Goal: Information Seeking & Learning: Learn about a topic

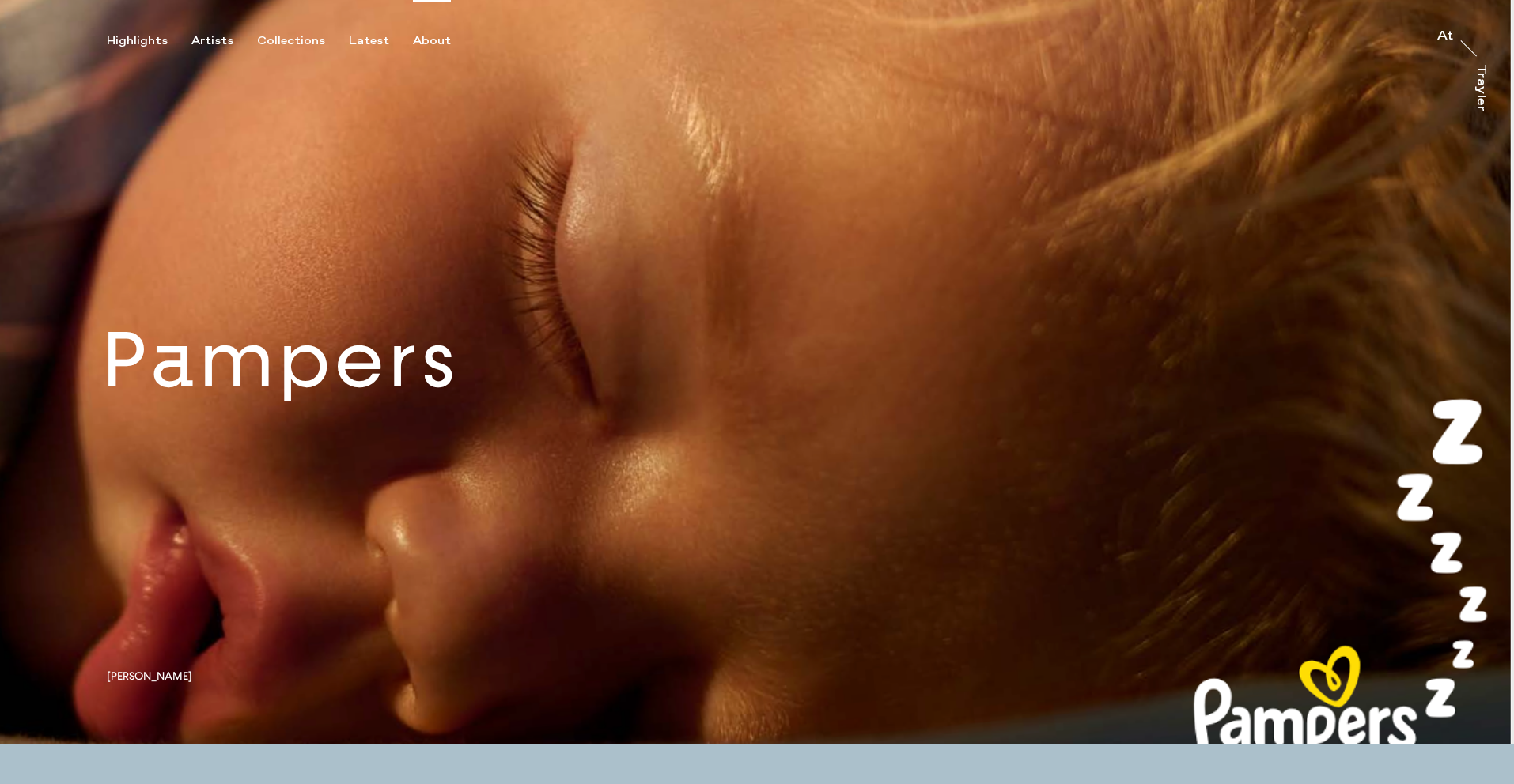
click at [421, 41] on div "About" at bounding box center [431, 41] width 38 height 14
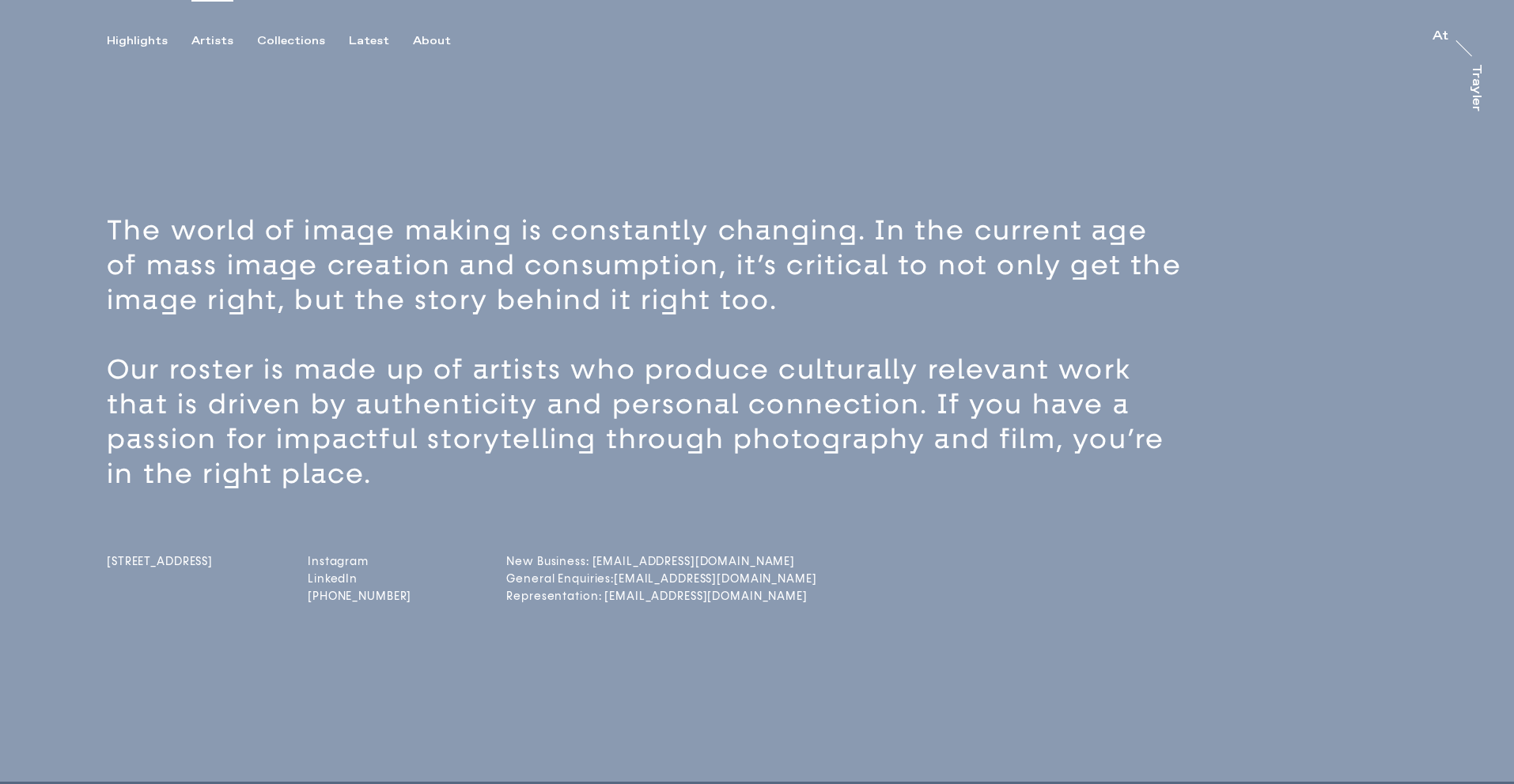
click at [216, 36] on div "Artists" at bounding box center [213, 41] width 42 height 14
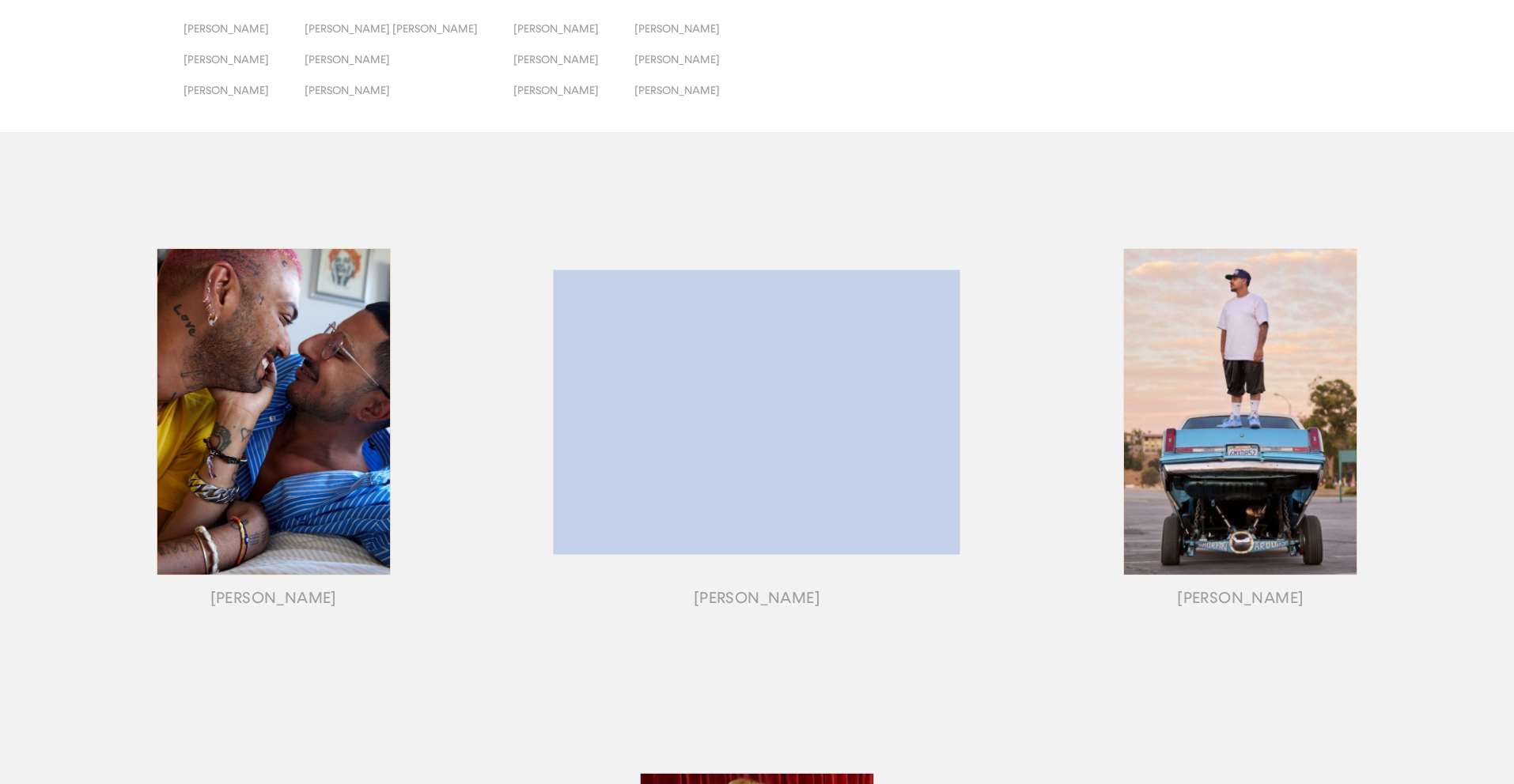
scroll to position [48, 0]
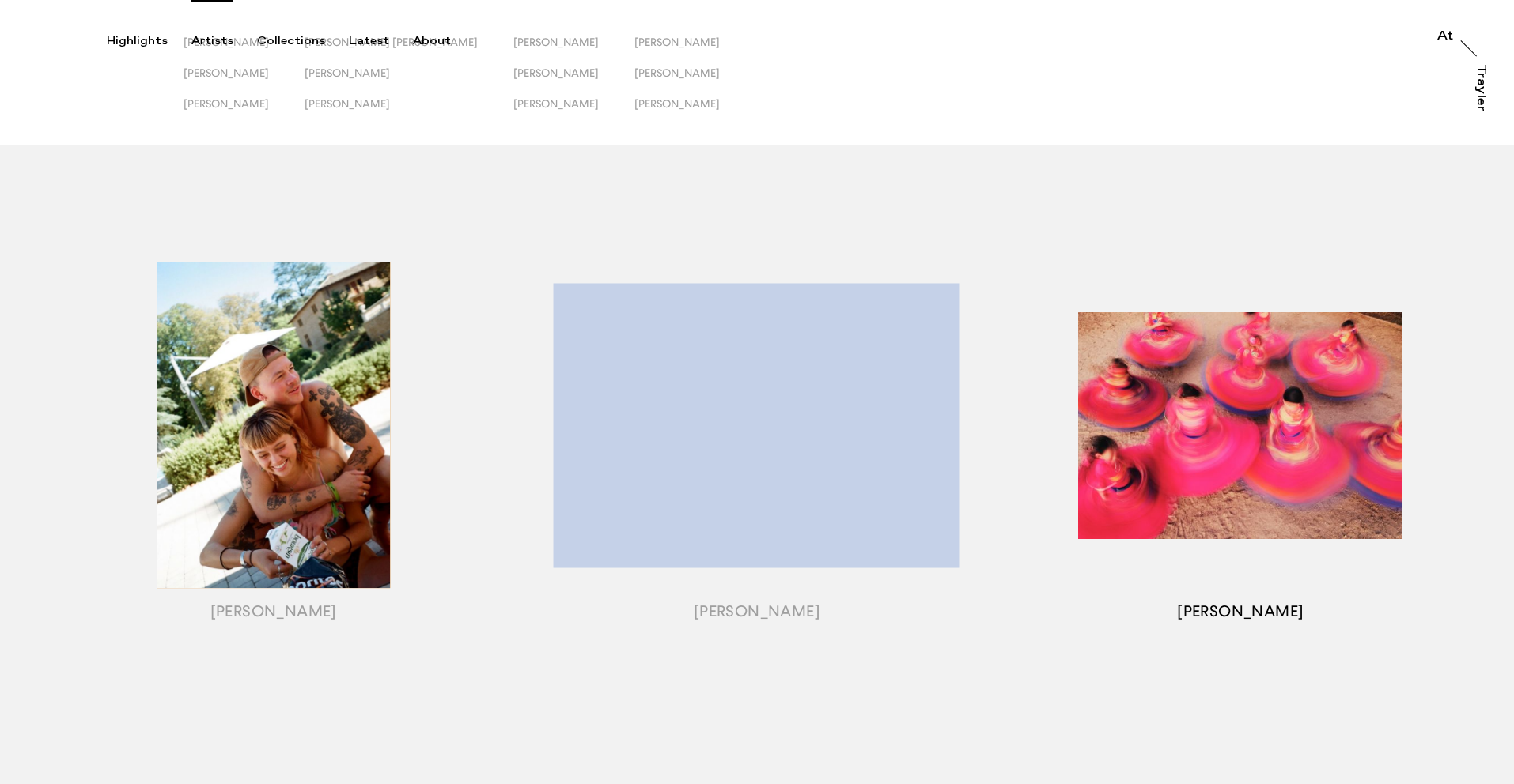
click at [1241, 611] on div "button" at bounding box center [1241, 445] width 483 height 494
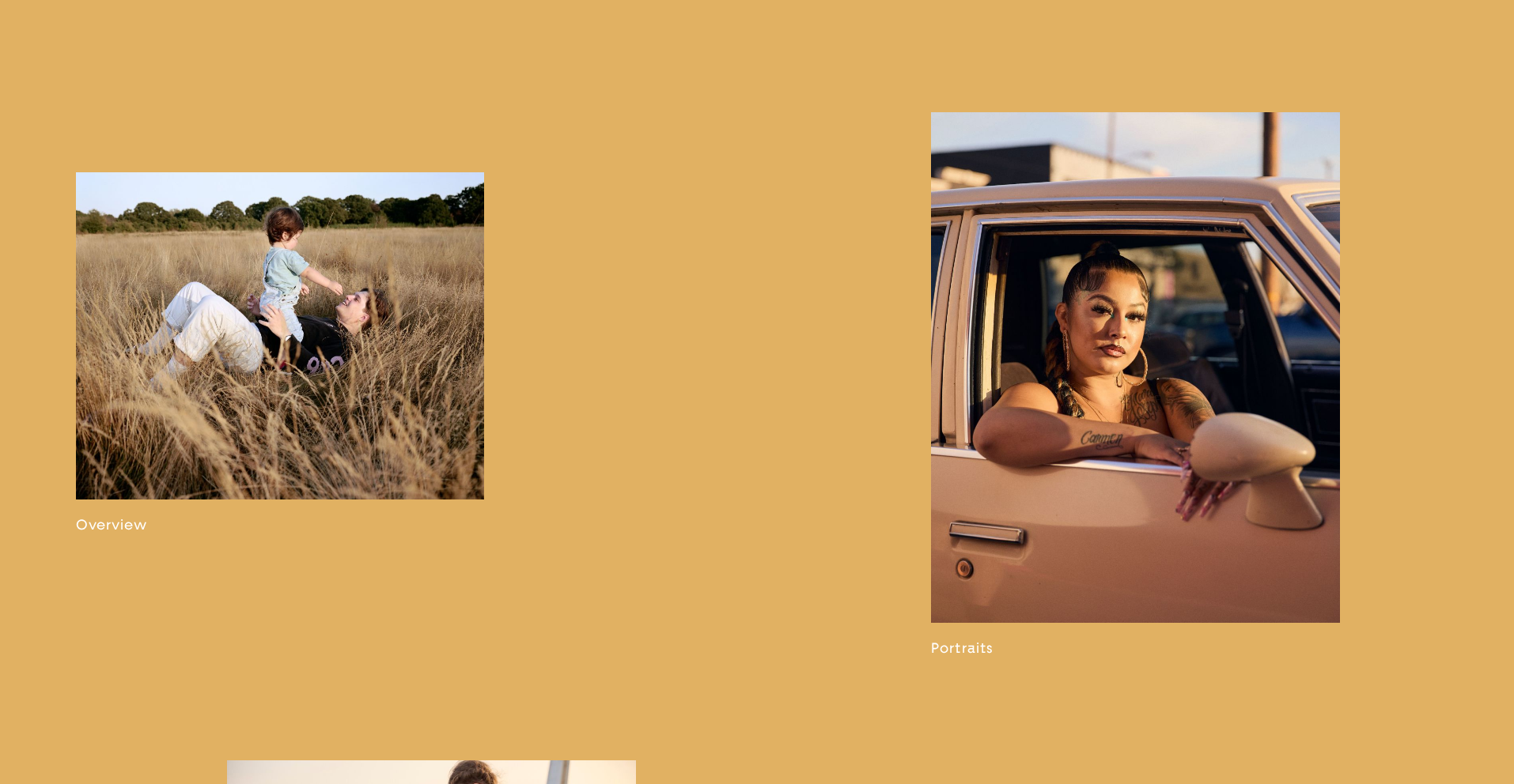
scroll to position [1075, 0]
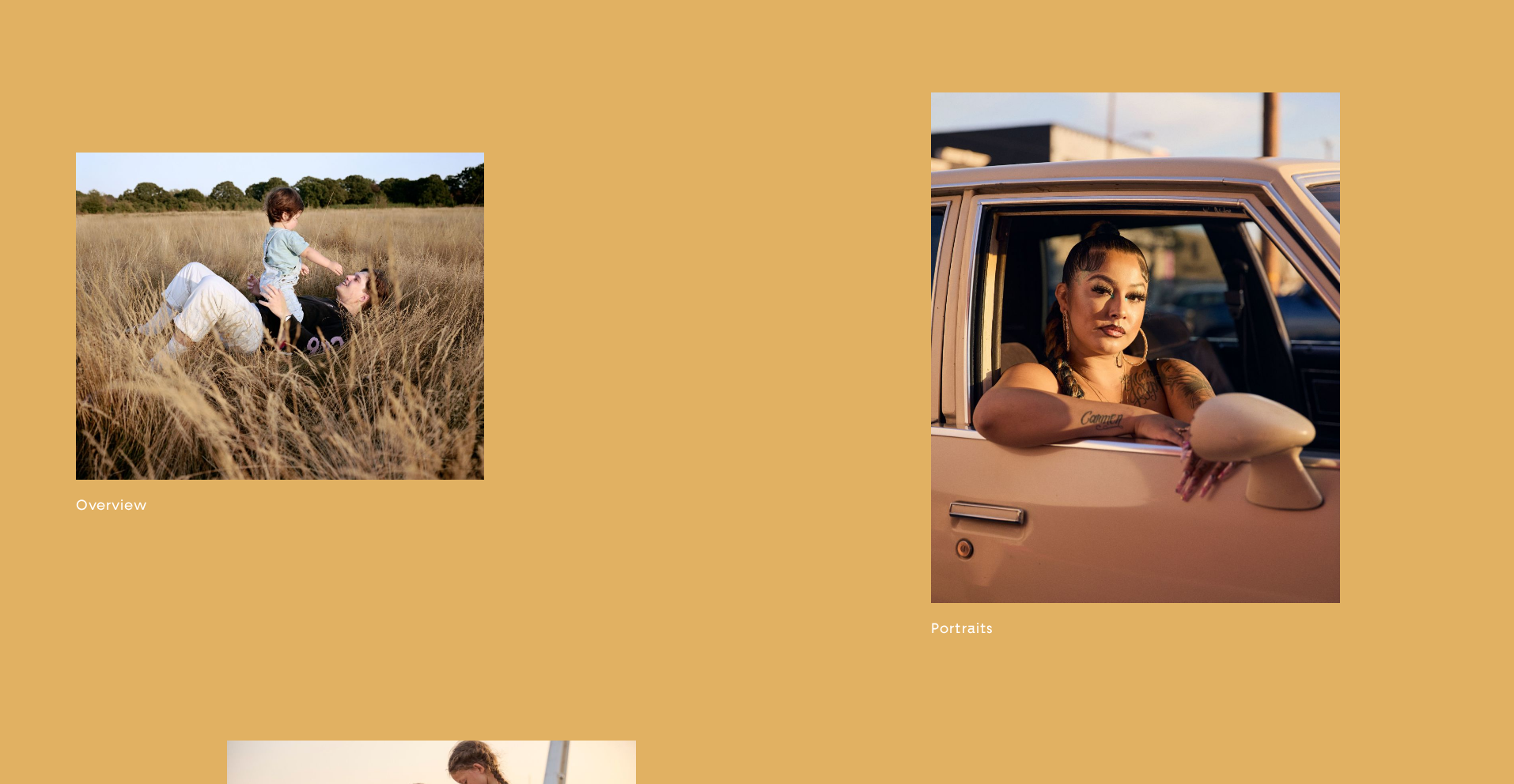
click at [1100, 295] on link at bounding box center [1135, 365] width 409 height 545
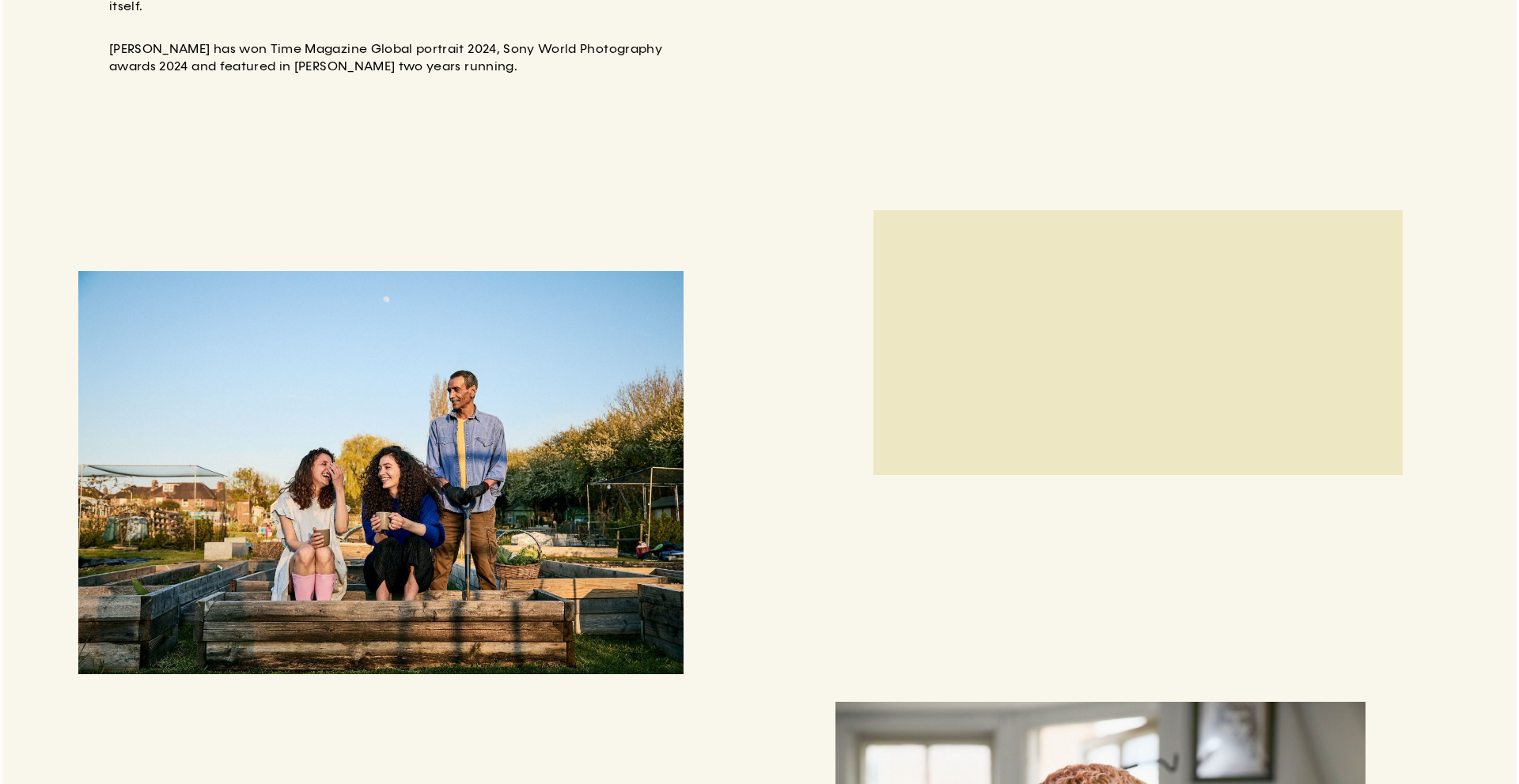
scroll to position [958, 0]
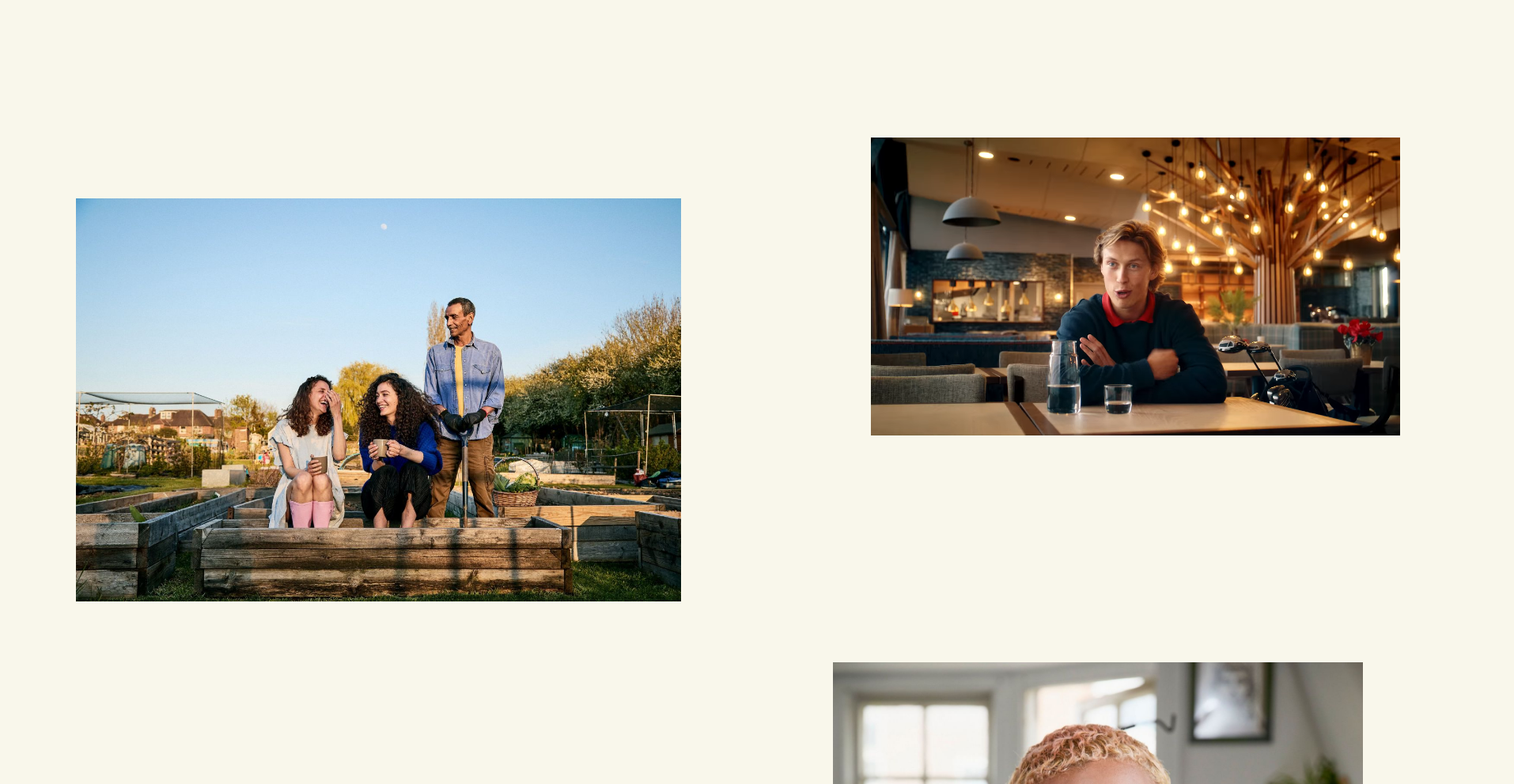
click at [1146, 292] on video "button" at bounding box center [1135, 286] width 530 height 298
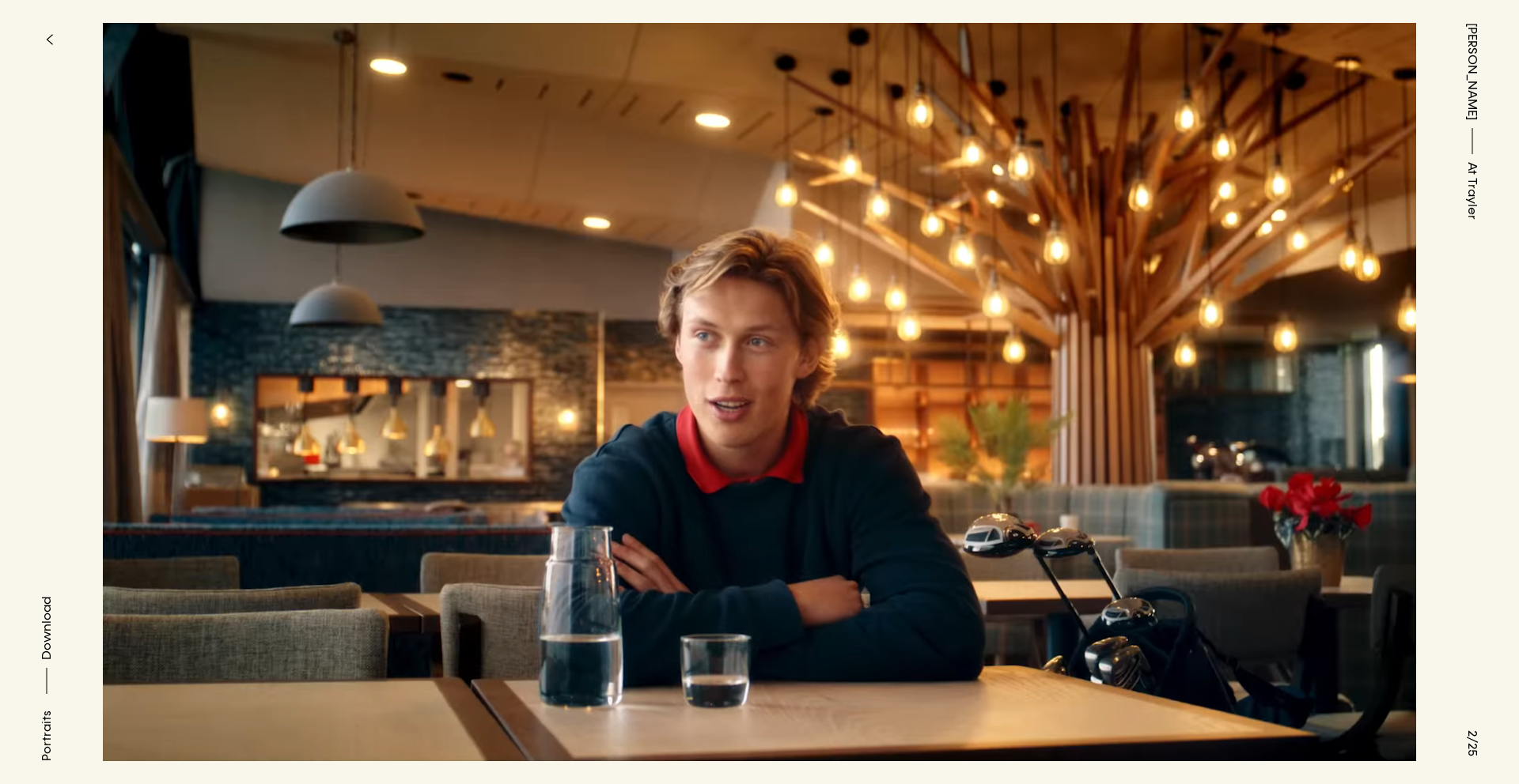
click at [49, 36] on icon "button" at bounding box center [49, 39] width 7 height 13
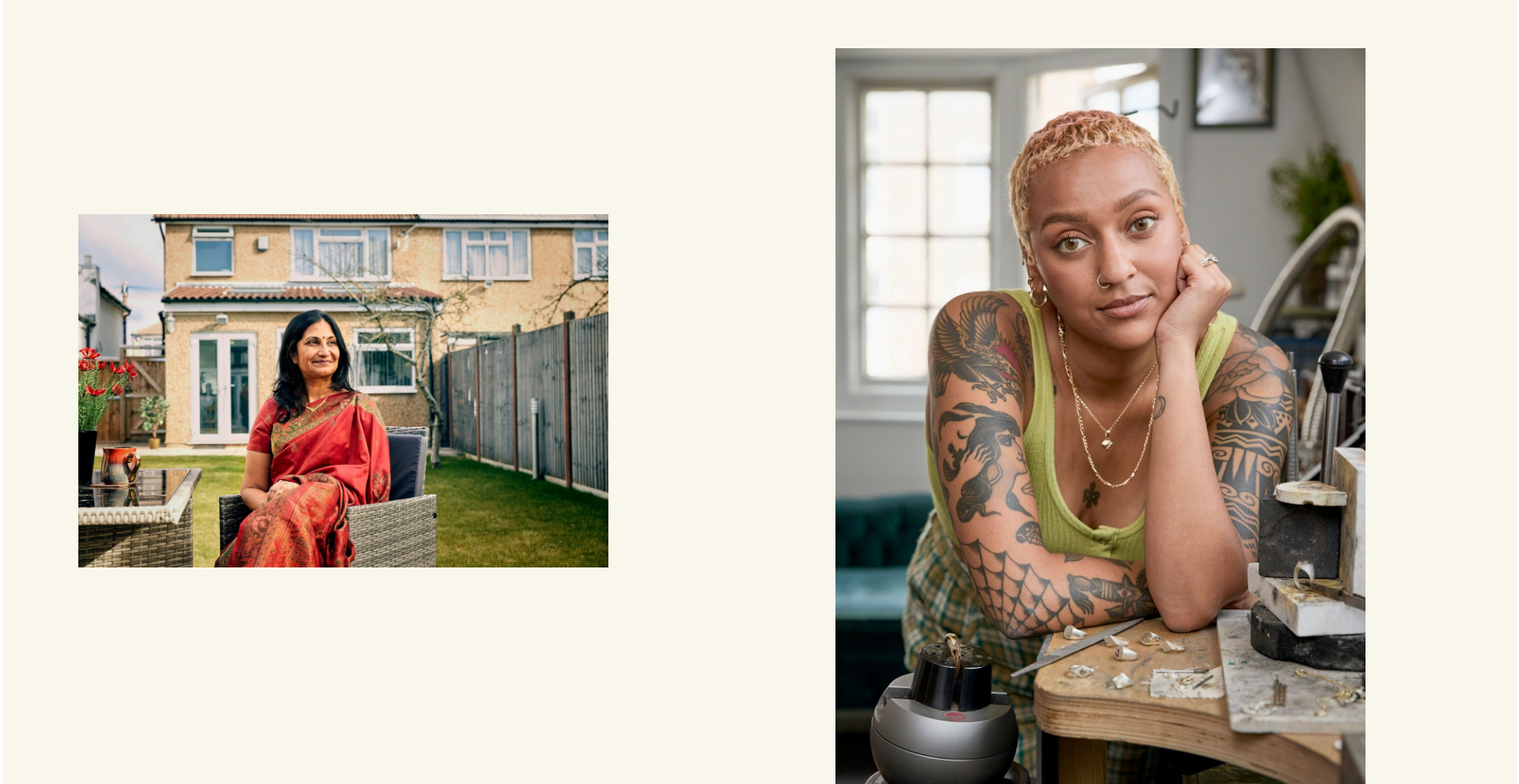
scroll to position [1712, 0]
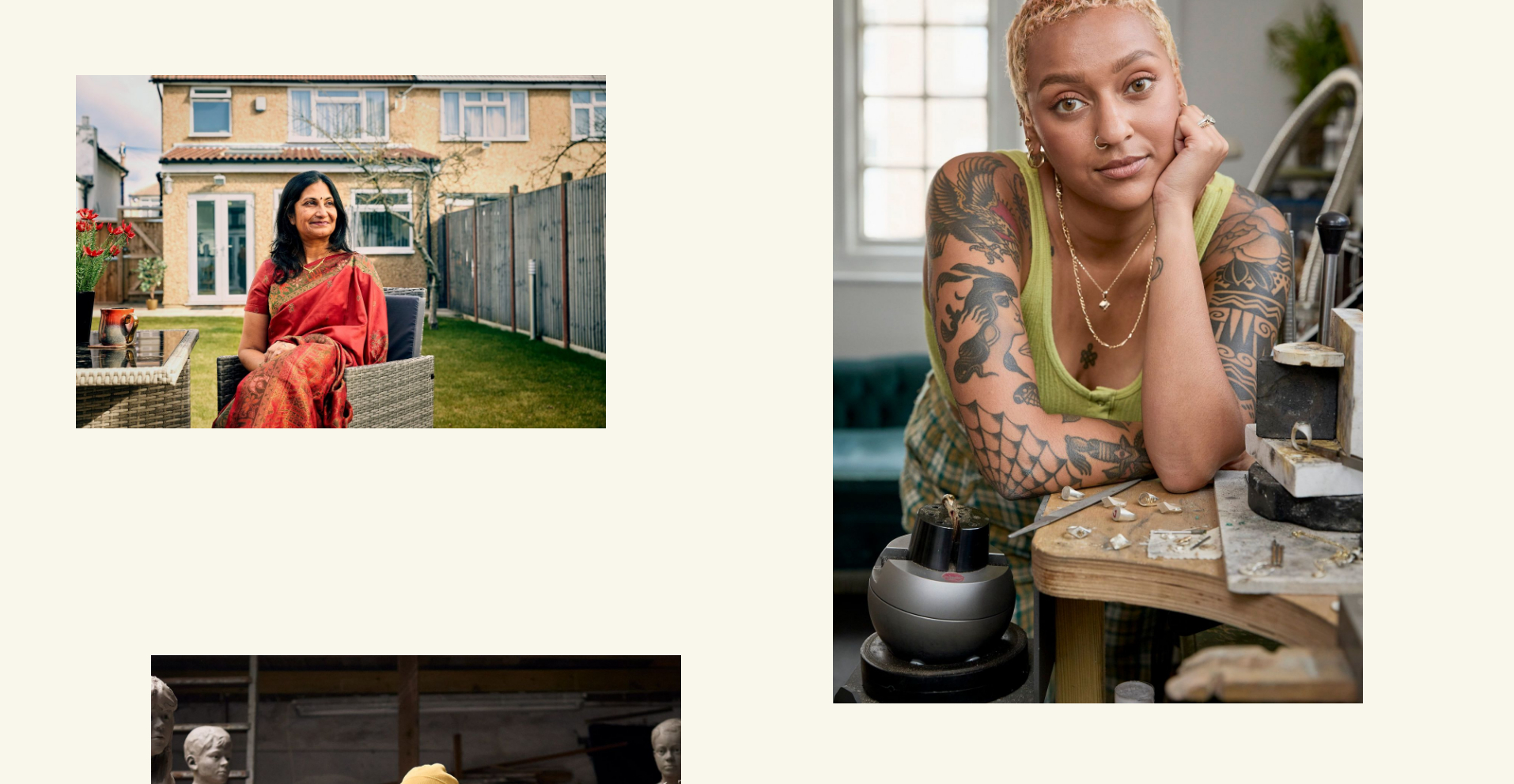
click at [1175, 403] on img "button" at bounding box center [1097, 306] width 530 height 795
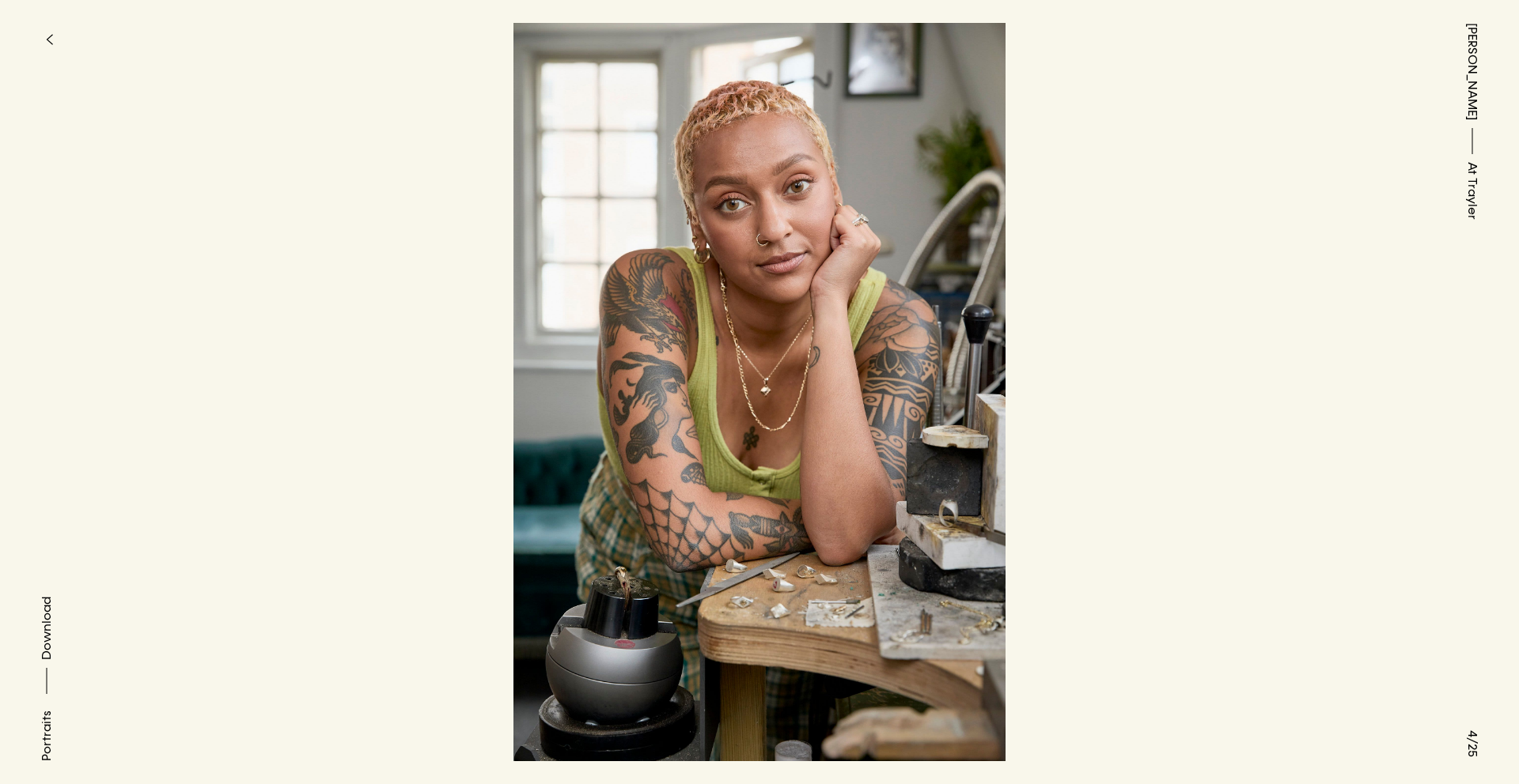
click at [52, 35] on icon "button" at bounding box center [49, 39] width 7 height 13
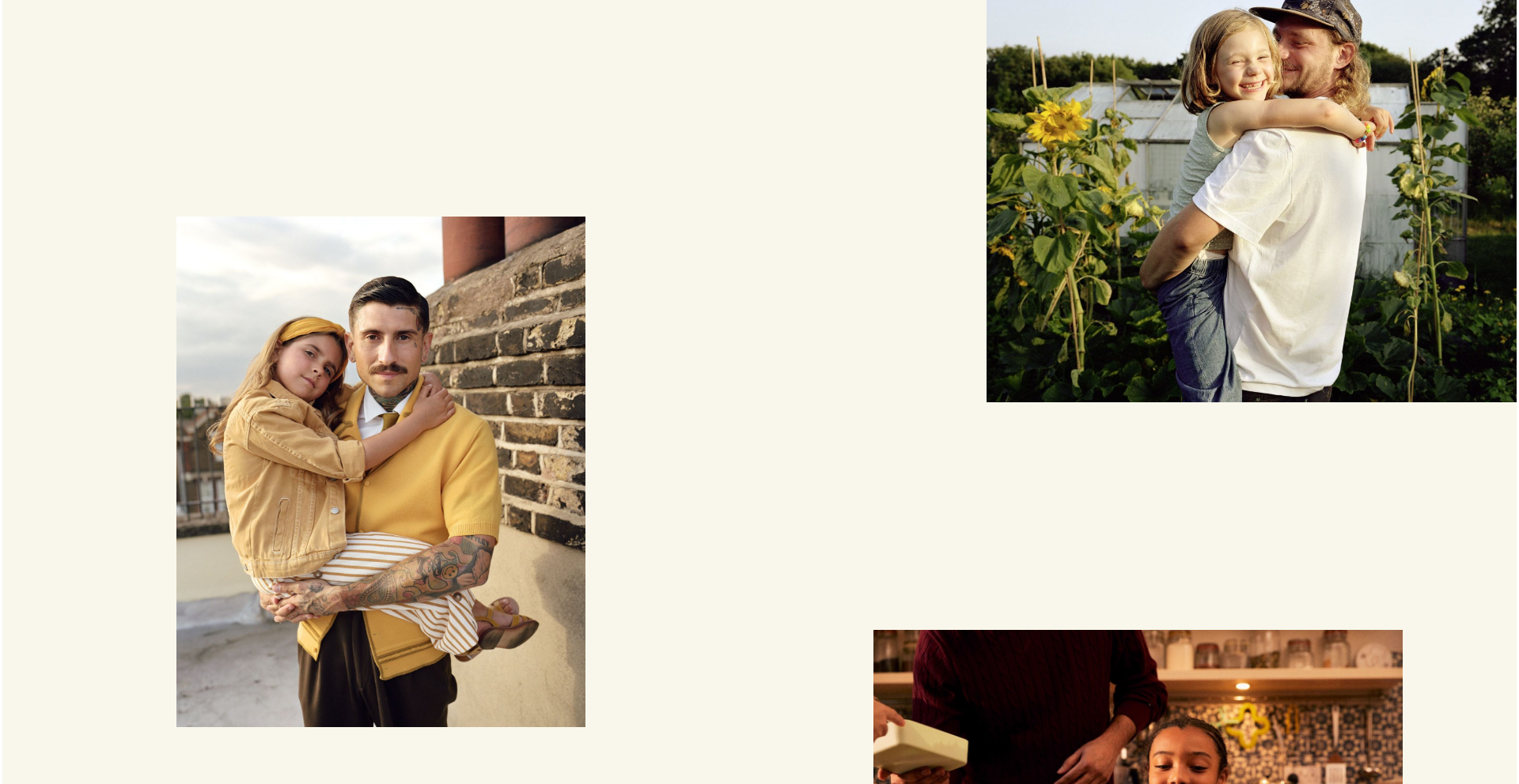
scroll to position [7323, 0]
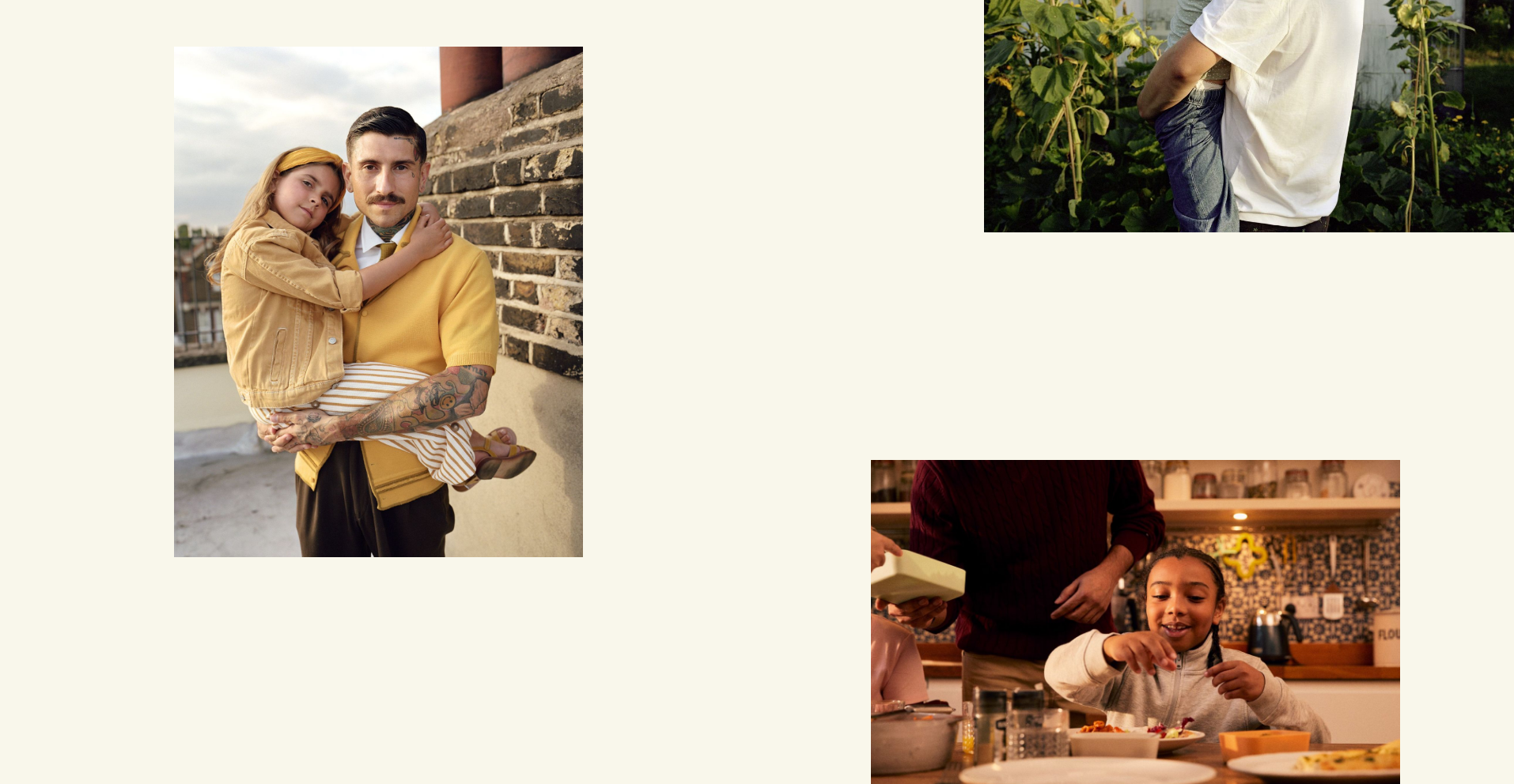
click at [354, 272] on img "button" at bounding box center [378, 302] width 409 height 511
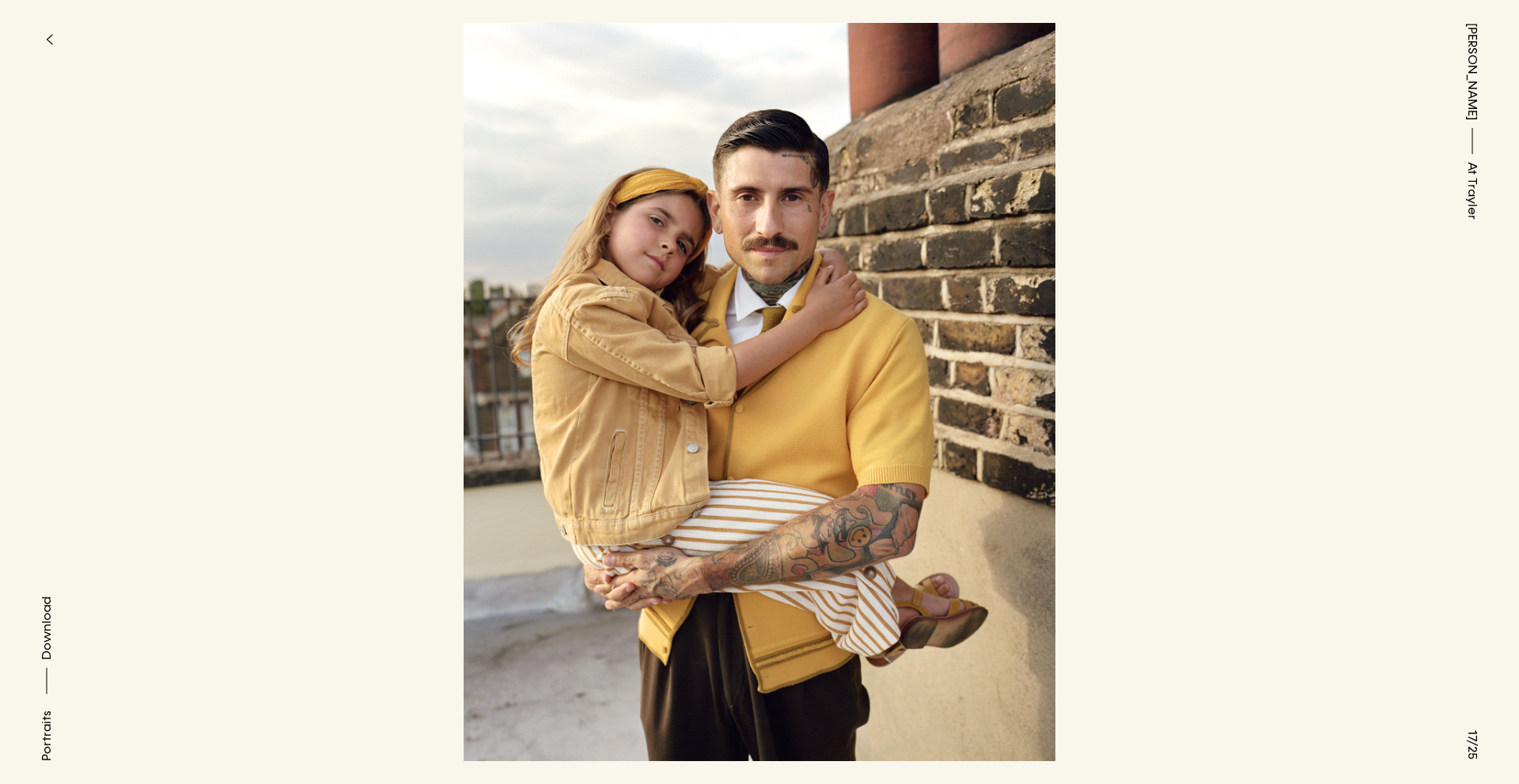
click at [48, 37] on icon "button" at bounding box center [49, 39] width 7 height 13
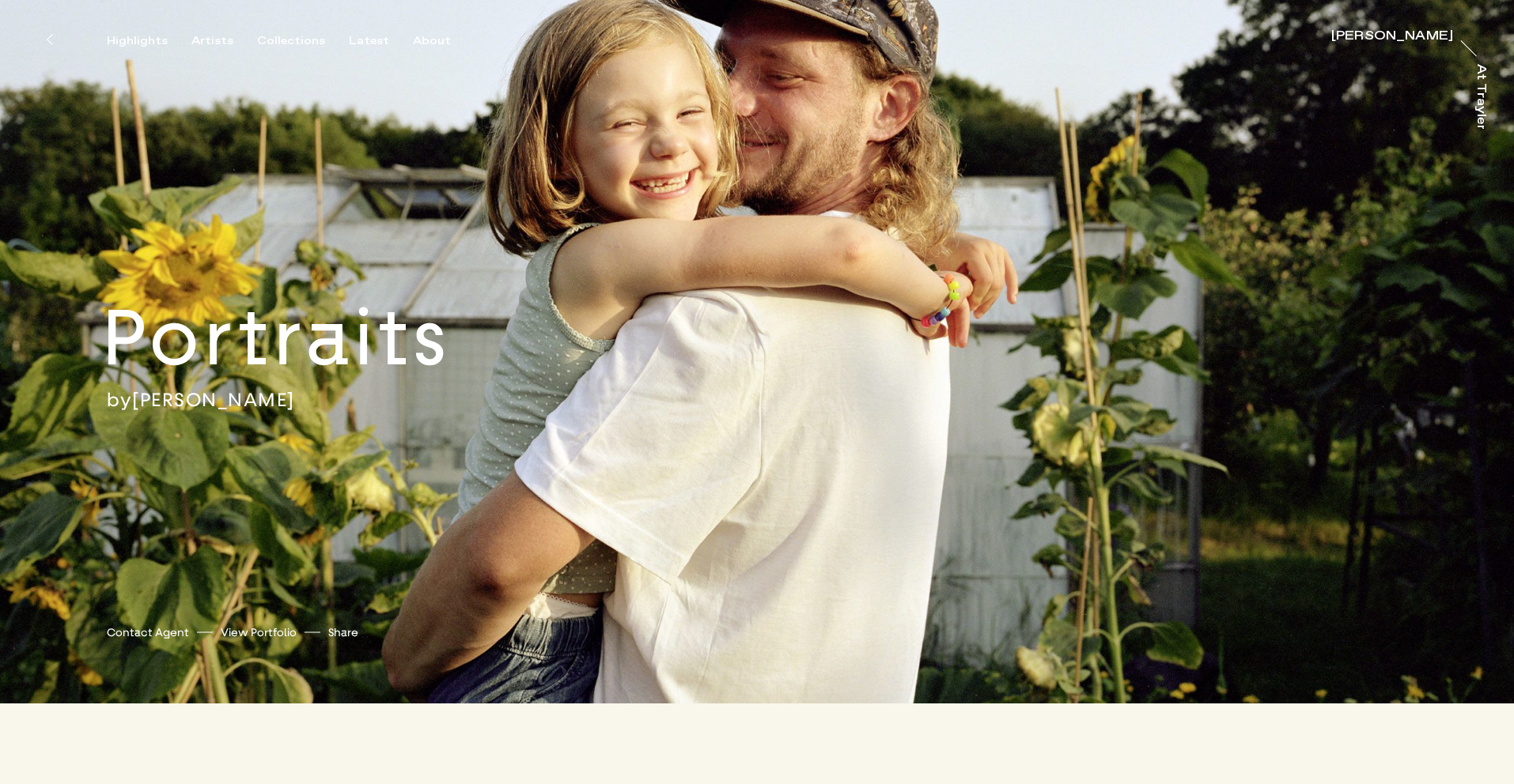
scroll to position [3, 0]
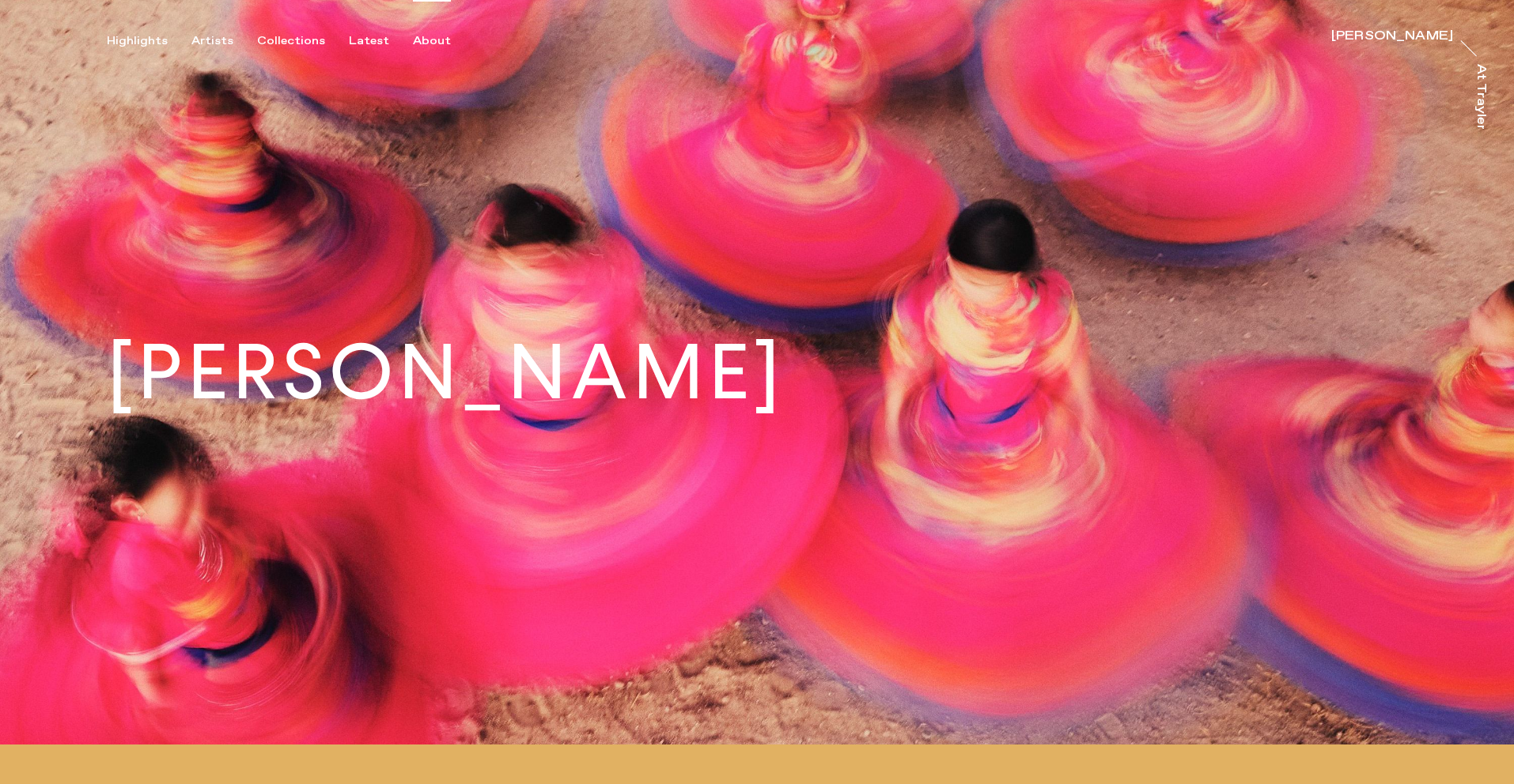
click at [430, 35] on div "About" at bounding box center [431, 41] width 38 height 14
click at [1393, 33] on div "[PERSON_NAME]" at bounding box center [1392, 36] width 122 height 13
click at [279, 38] on div "Collections" at bounding box center [291, 41] width 68 height 14
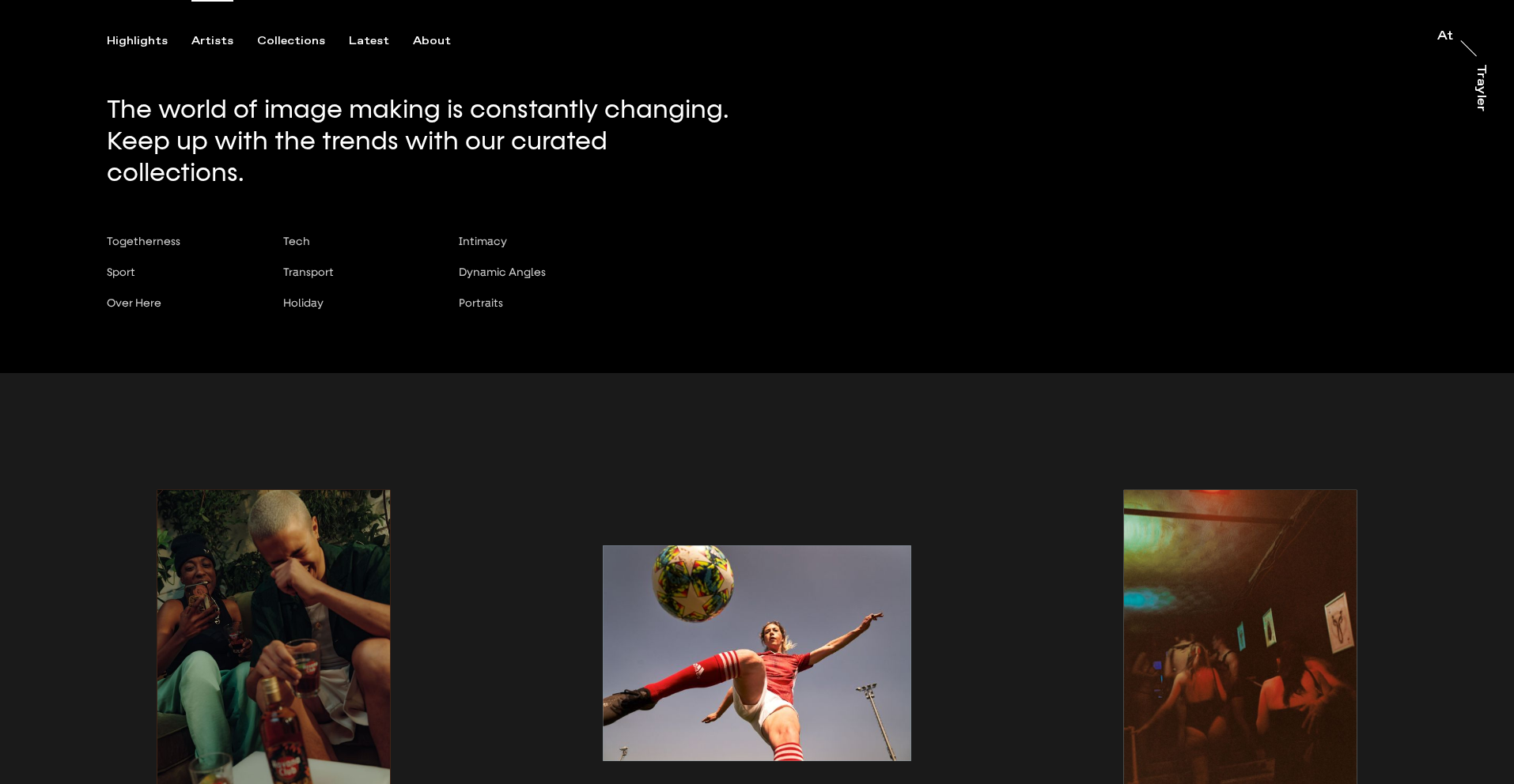
click at [208, 41] on div "Artists" at bounding box center [213, 41] width 42 height 14
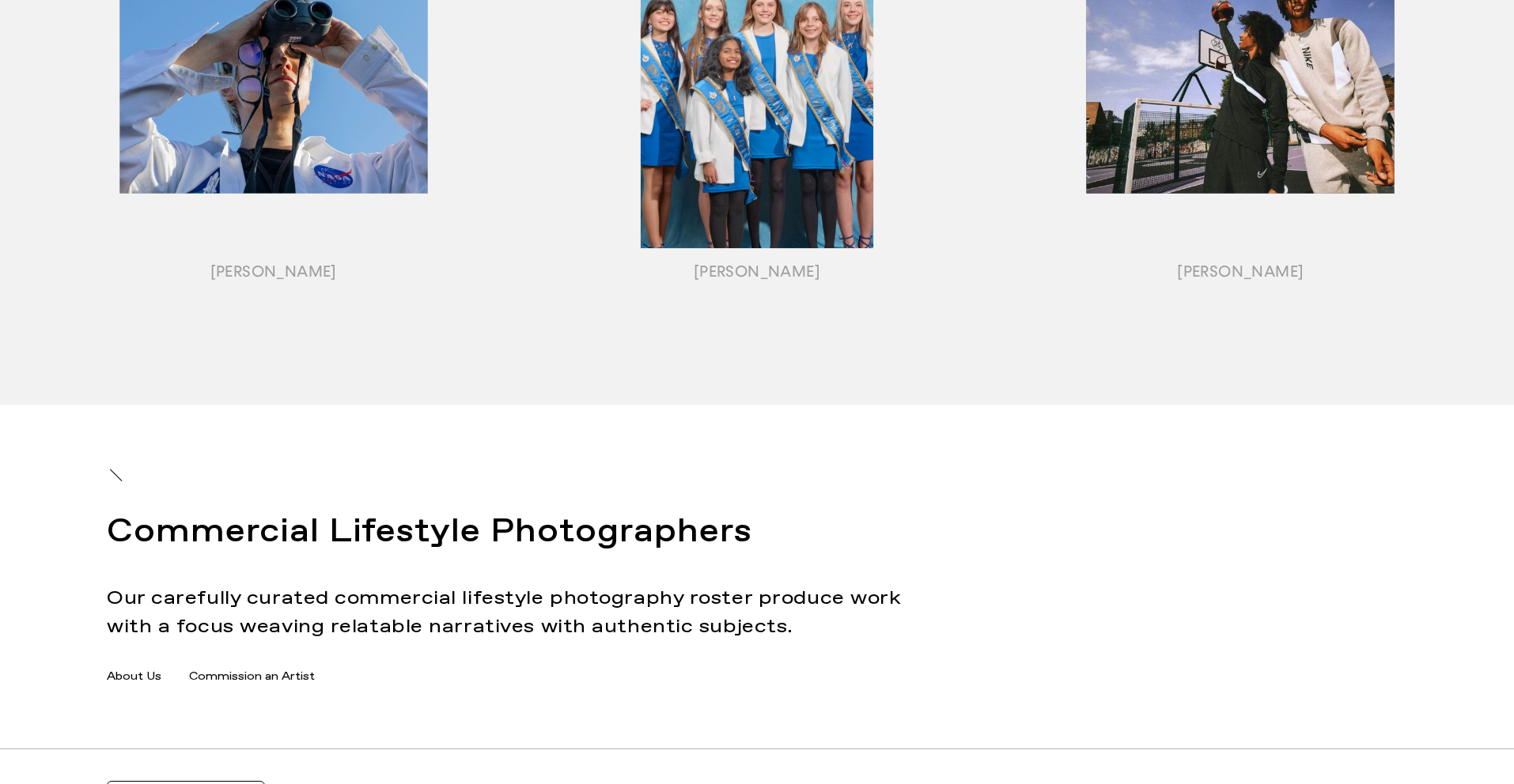
scroll to position [2033, 0]
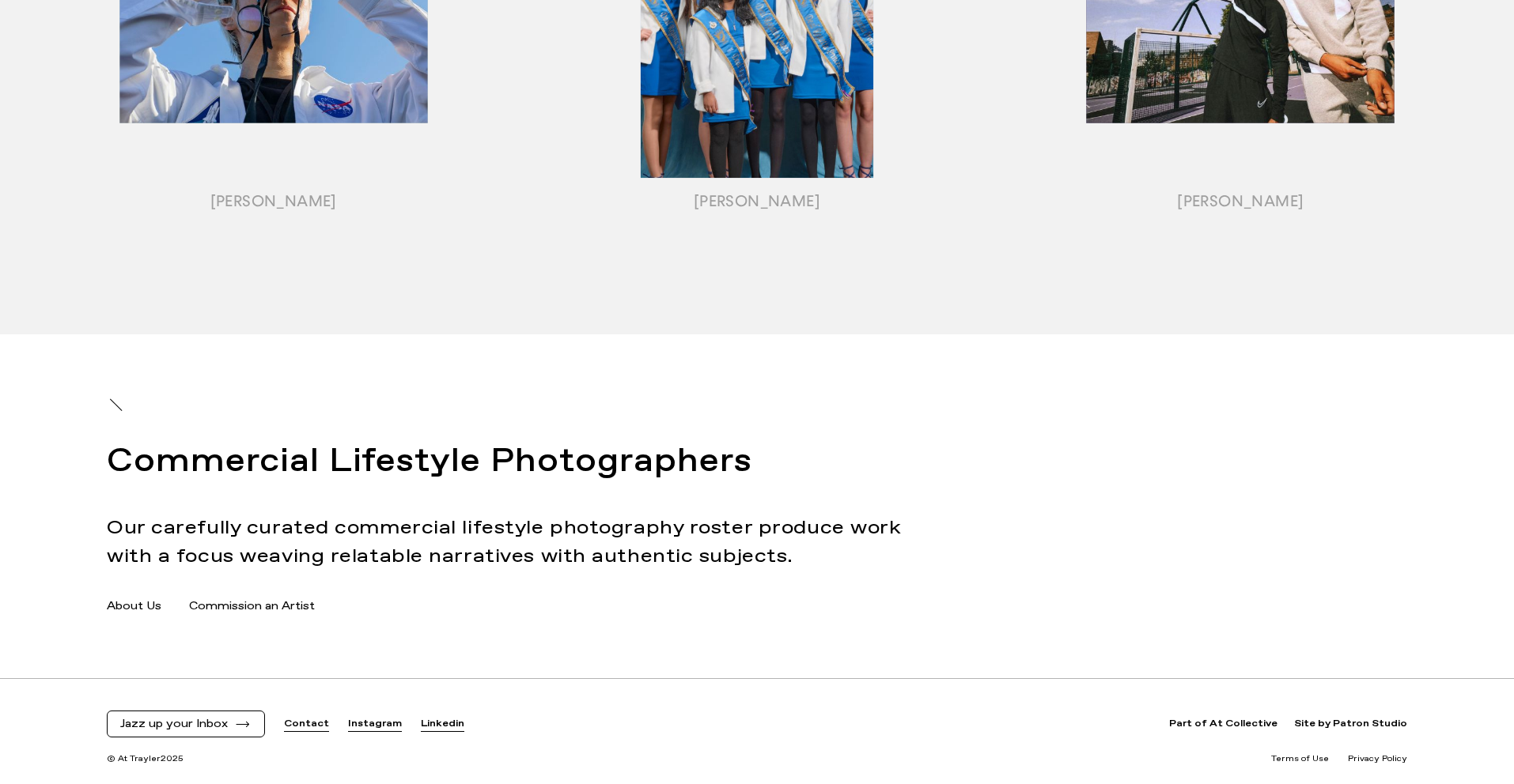
click at [292, 604] on link "Commission an Artist" at bounding box center [252, 606] width 126 height 17
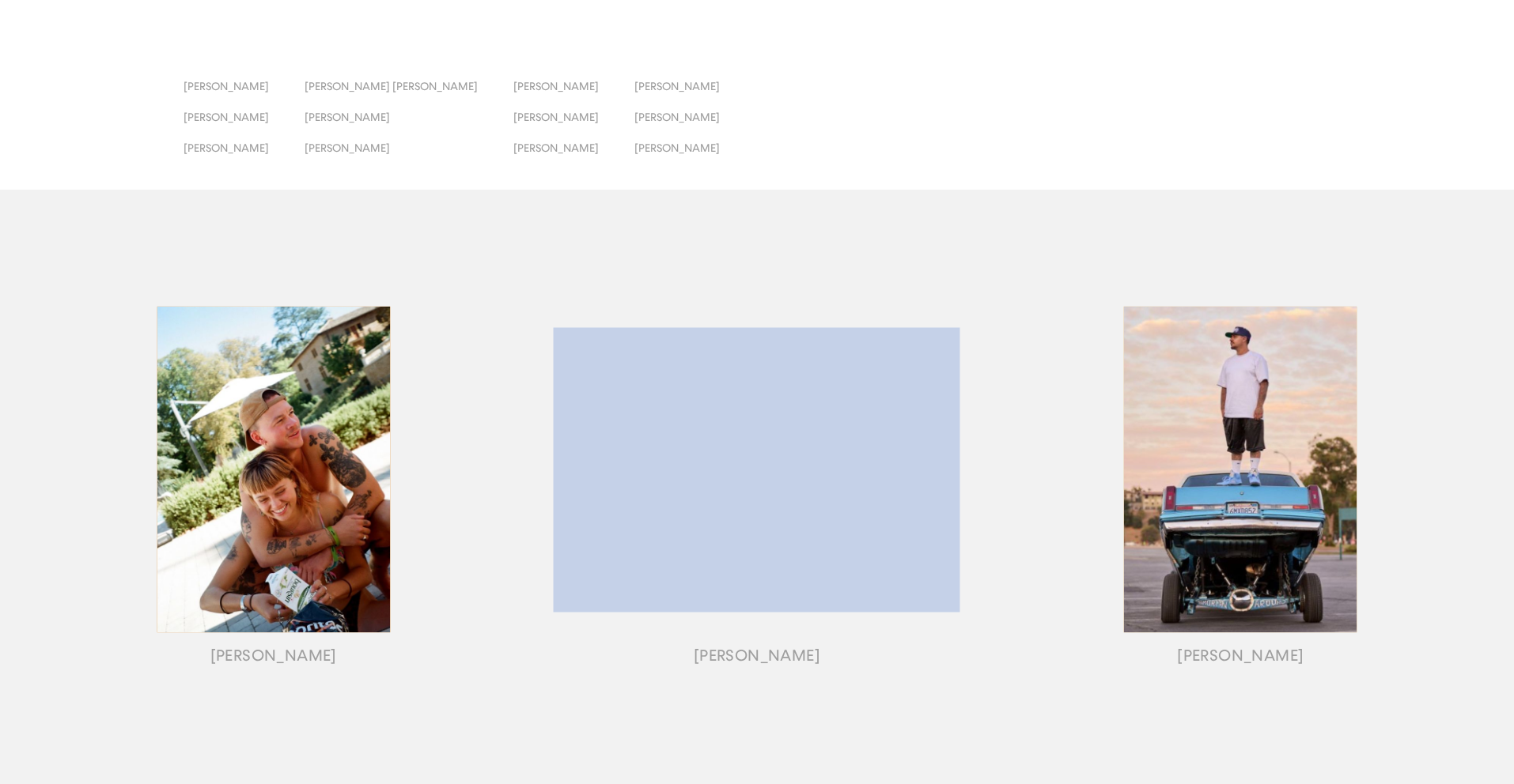
scroll to position [0, 0]
